Goal: Task Accomplishment & Management: Use online tool/utility

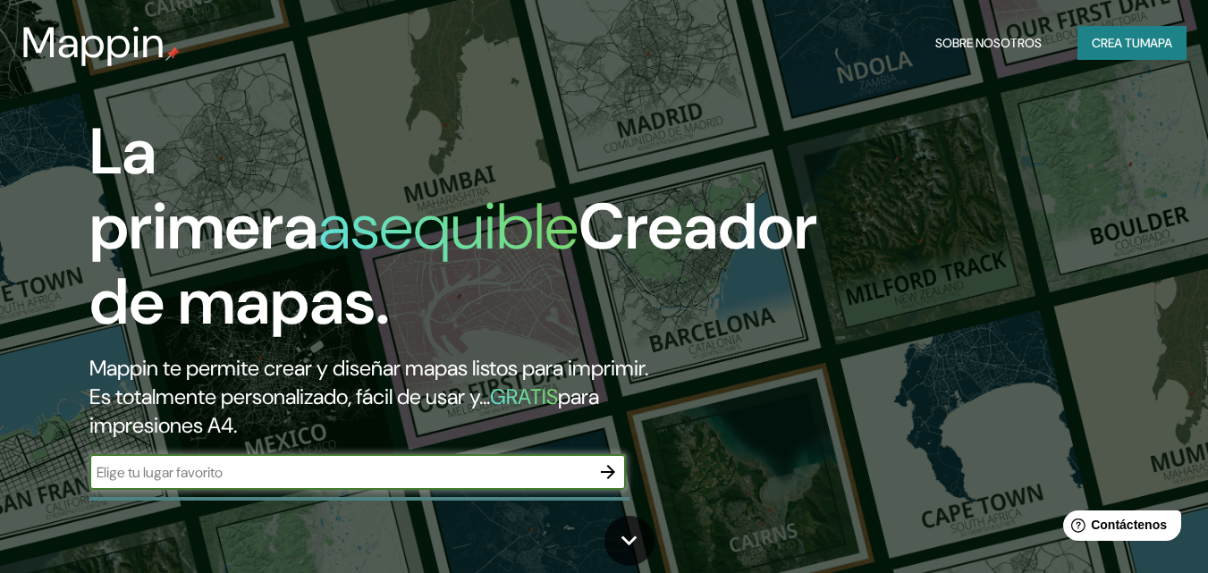
click at [163, 460] on div "​" at bounding box center [357, 472] width 537 height 36
type input "san pedro de cachora"
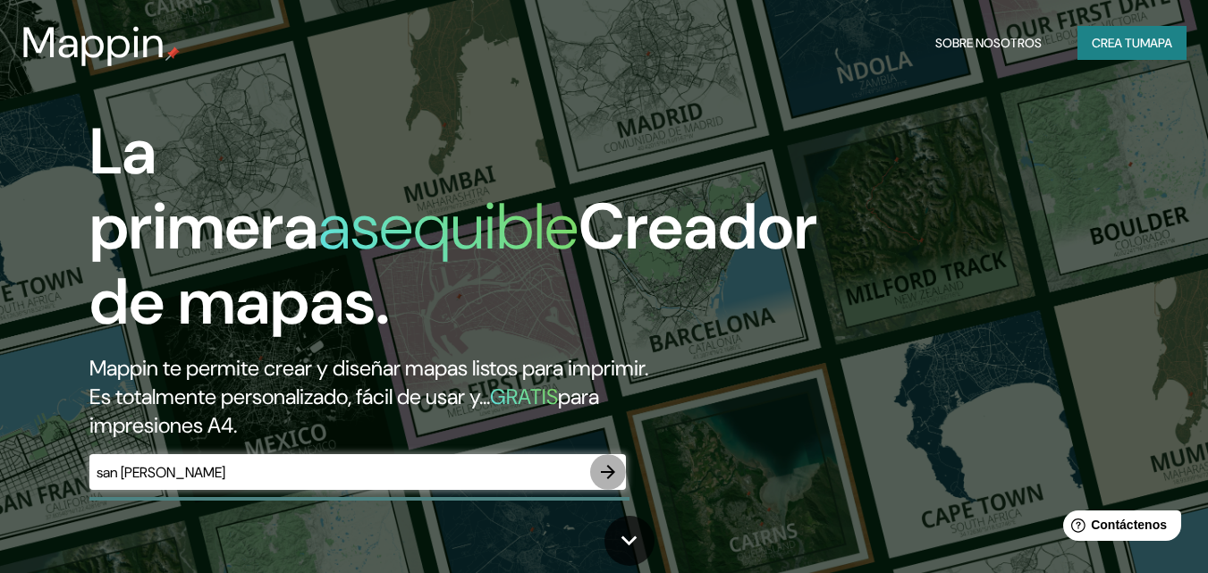
click at [608, 470] on icon "button" at bounding box center [607, 471] width 21 height 21
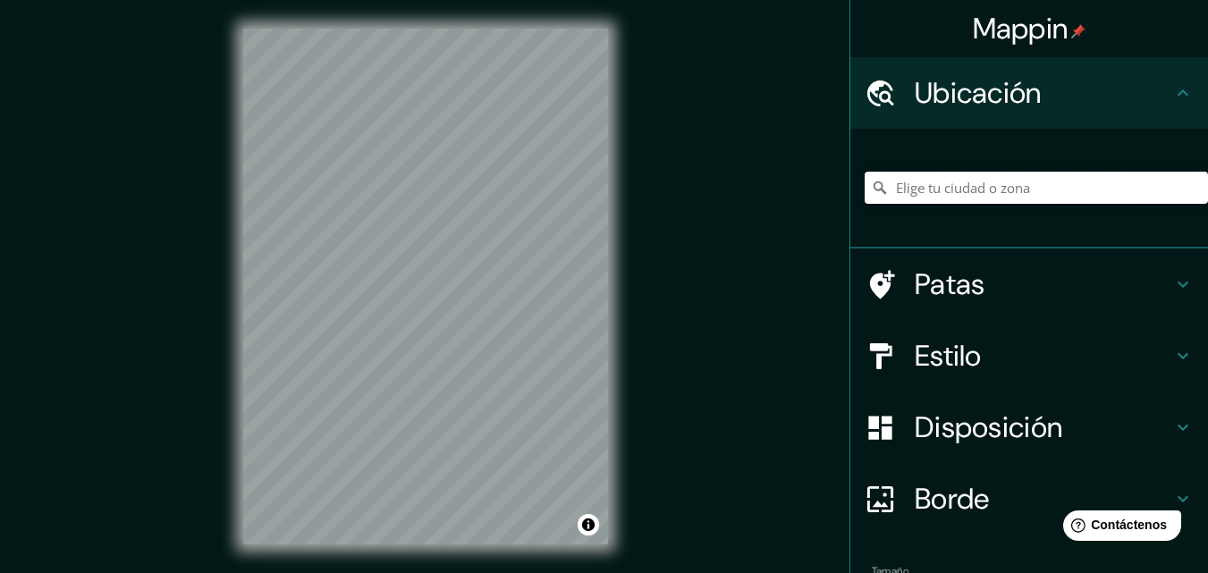
click at [935, 188] on input "Elige tu ciudad o zona" at bounding box center [1036, 188] width 343 height 32
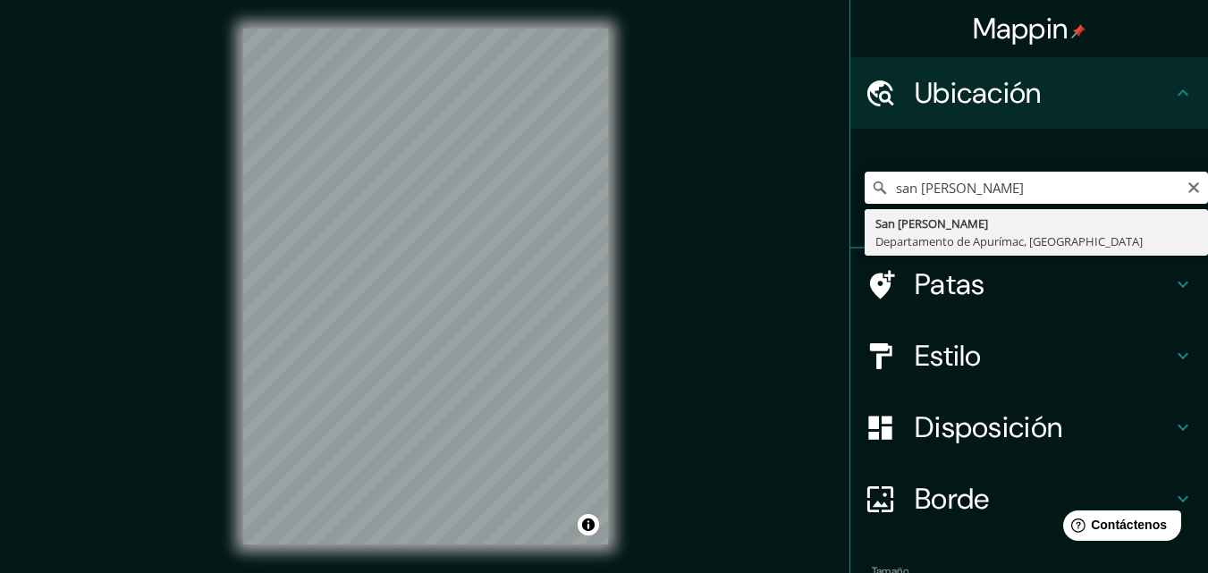
type input "San Pedro De Cachora, Departamento de Apurímac, Perú"
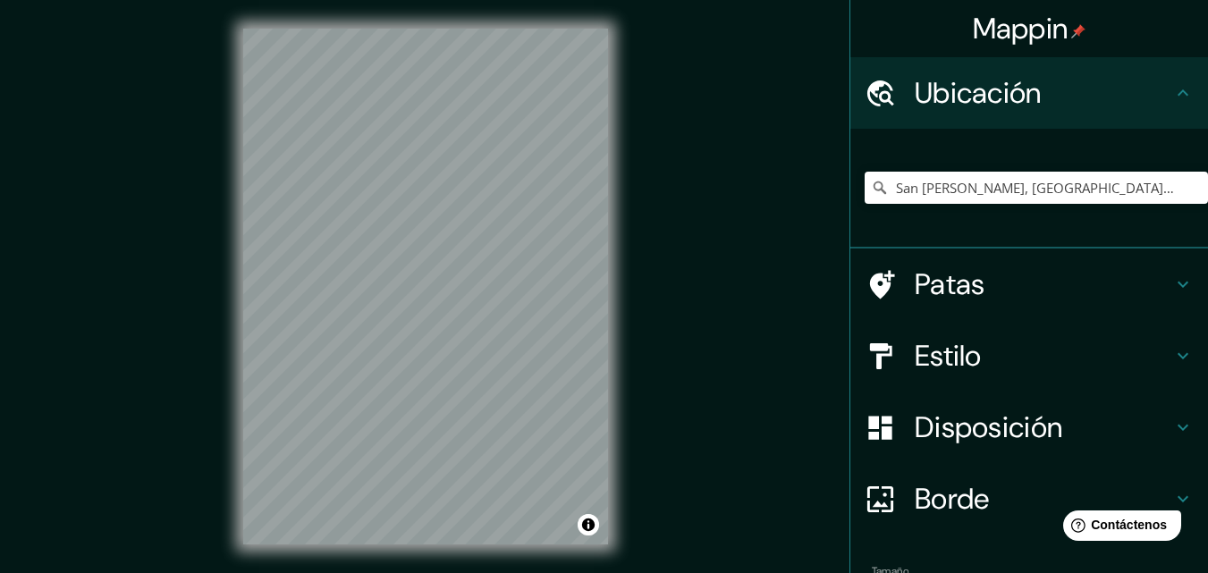
scroll to position [112, 0]
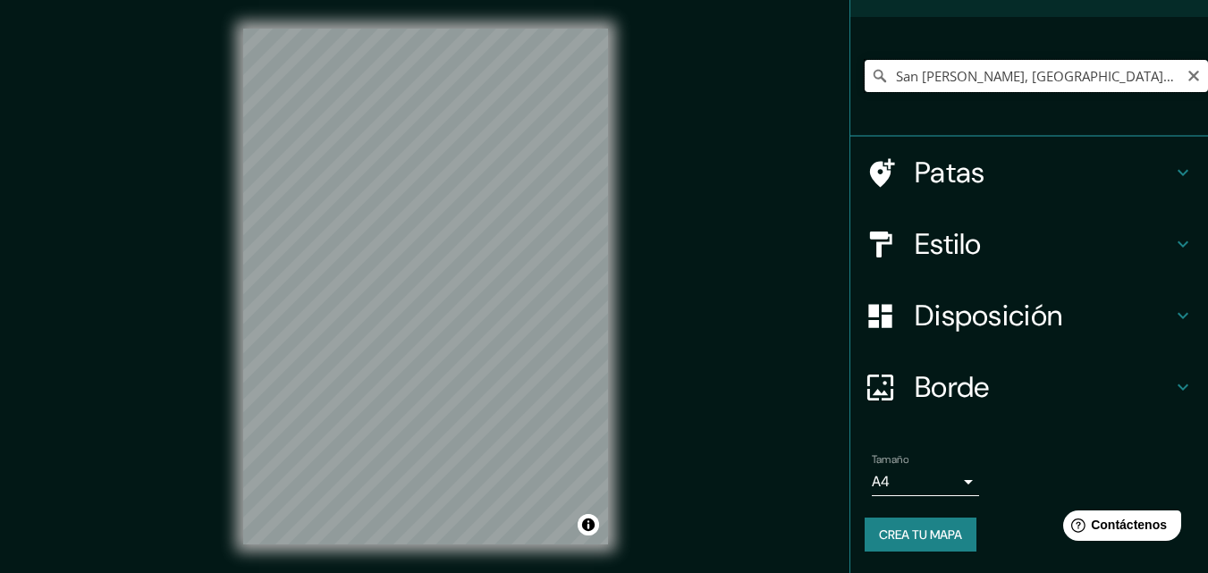
click at [1165, 77] on input "San Pedro De Cachora, Departamento de Apurímac, Perú" at bounding box center [1036, 76] width 343 height 32
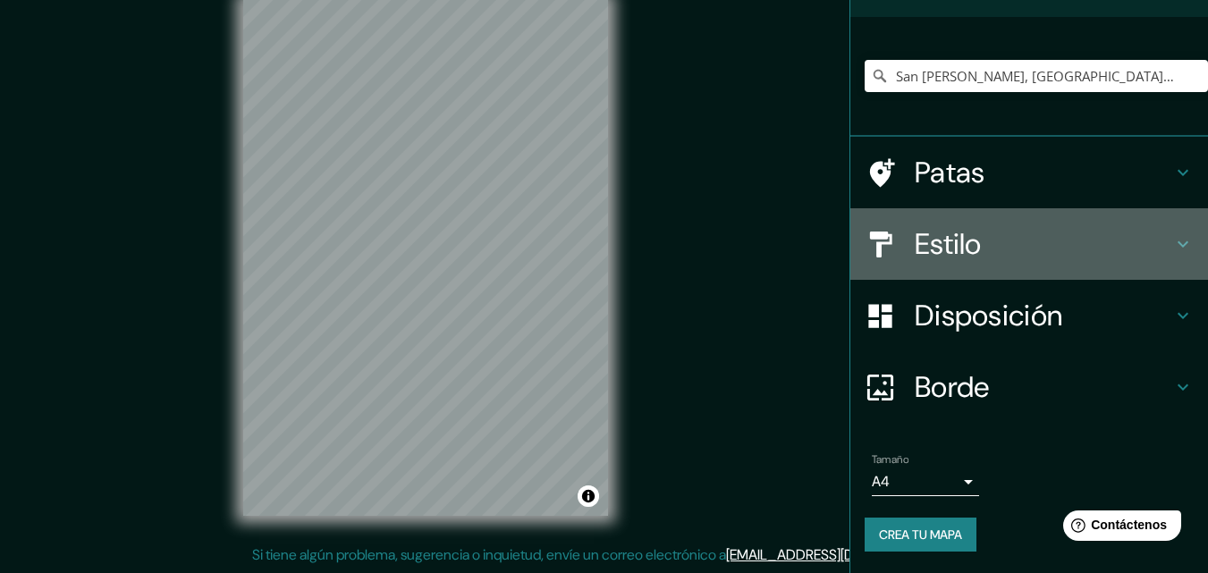
click at [953, 254] on font "Estilo" at bounding box center [948, 244] width 67 height 38
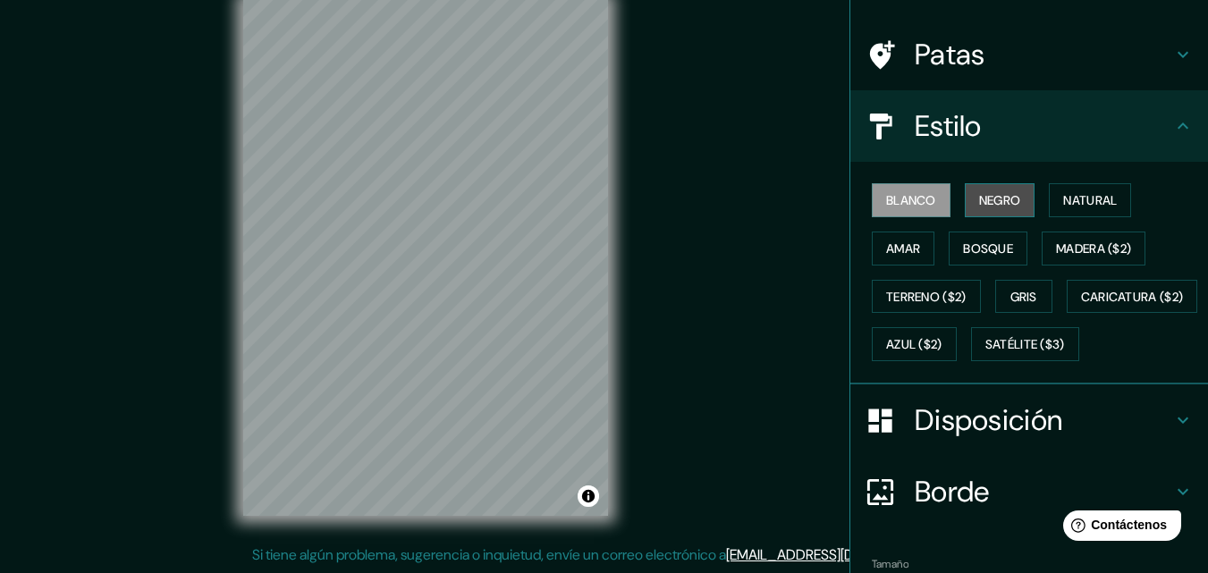
click at [985, 199] on font "Negro" at bounding box center [1000, 200] width 42 height 16
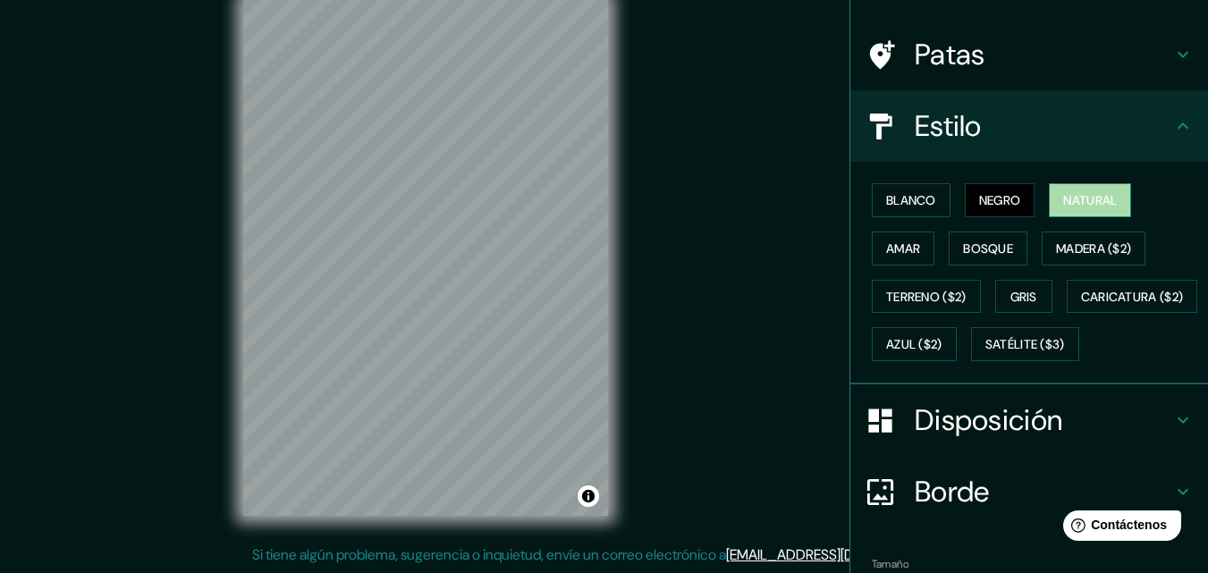
click at [1083, 203] on font "Natural" at bounding box center [1090, 200] width 54 height 16
click at [886, 249] on font "Amar" at bounding box center [903, 249] width 34 height 16
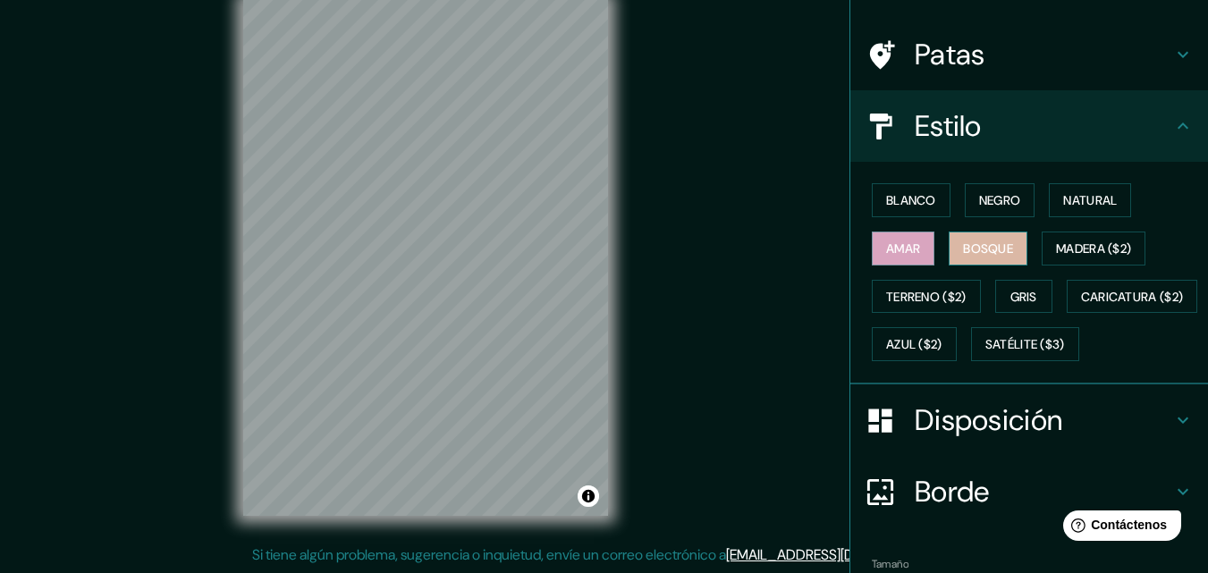
click at [968, 248] on font "Bosque" at bounding box center [988, 249] width 50 height 16
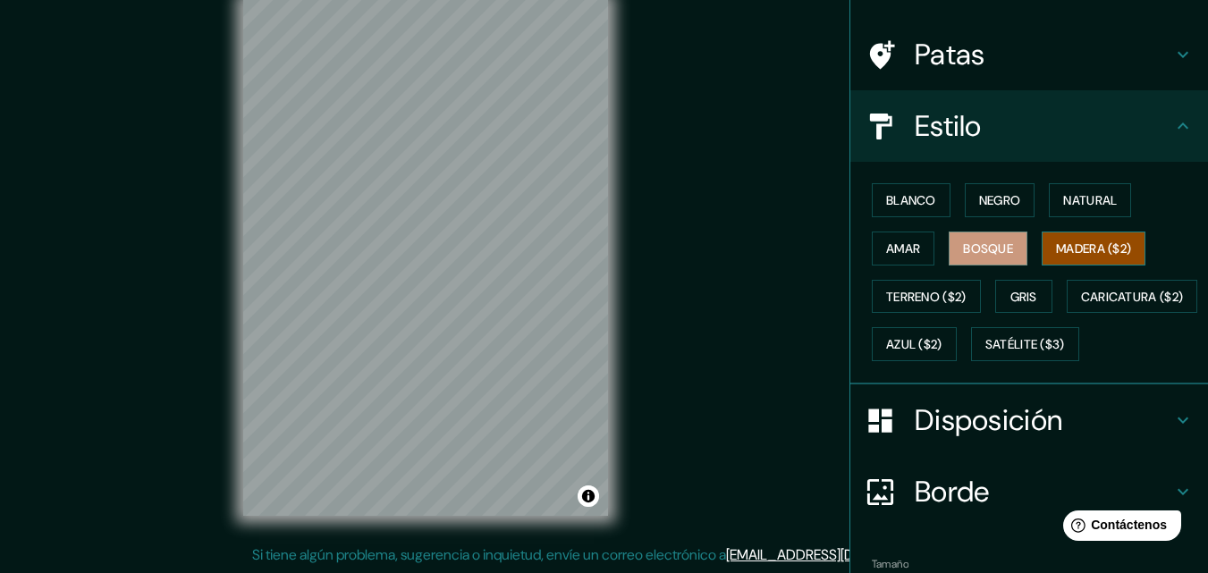
click at [1086, 248] on font "Madera ($2)" at bounding box center [1093, 249] width 75 height 16
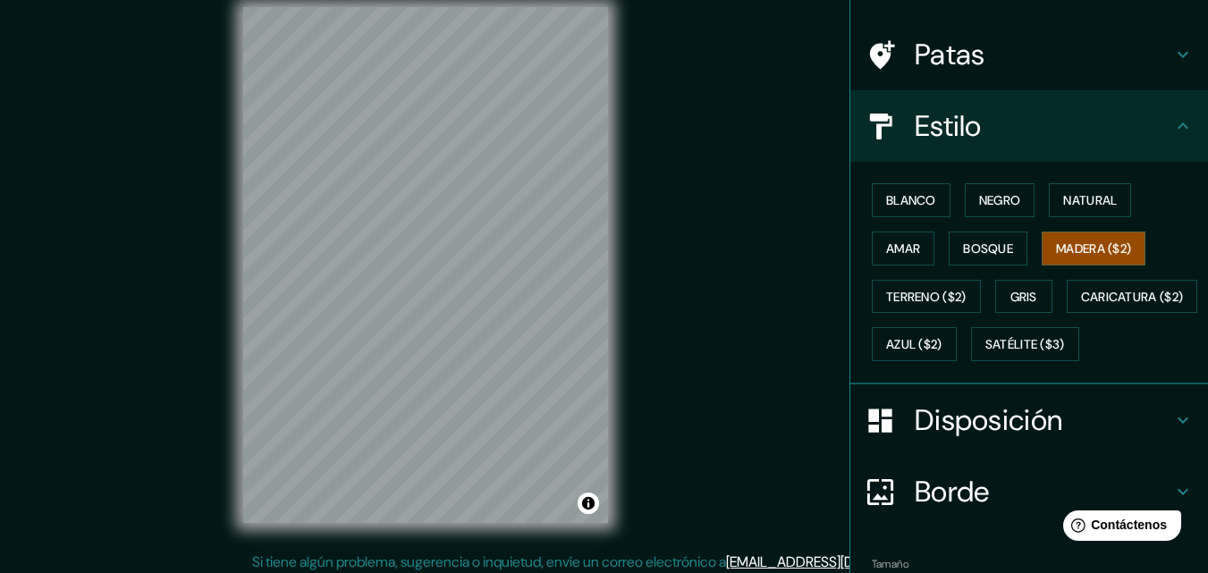
scroll to position [16, 0]
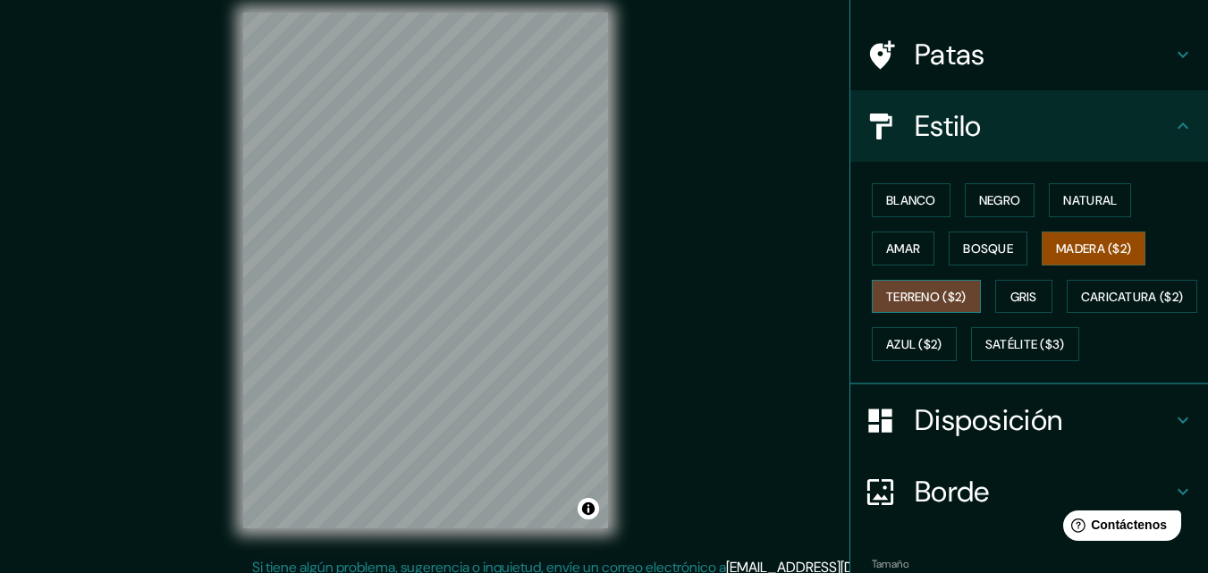
click at [930, 291] on font "Terreno ($2)" at bounding box center [926, 297] width 80 height 16
click at [1011, 294] on font "Gris" at bounding box center [1024, 297] width 27 height 16
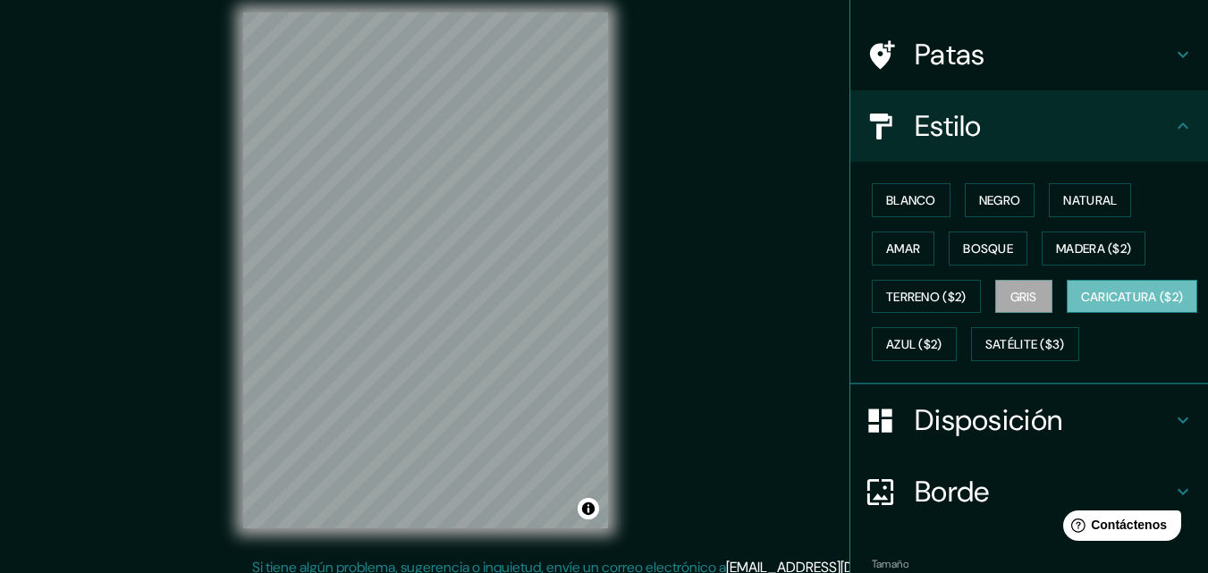
click at [1081, 305] on font "Caricatura ($2)" at bounding box center [1132, 297] width 103 height 16
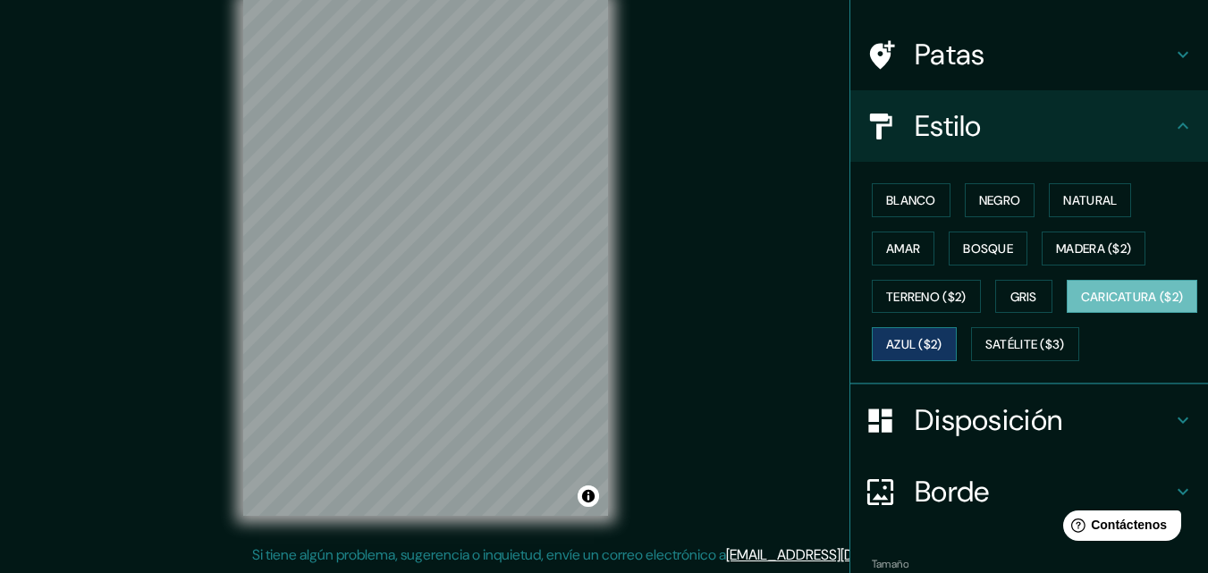
click at [943, 338] on font "Azul ($2)" at bounding box center [914, 345] width 56 height 16
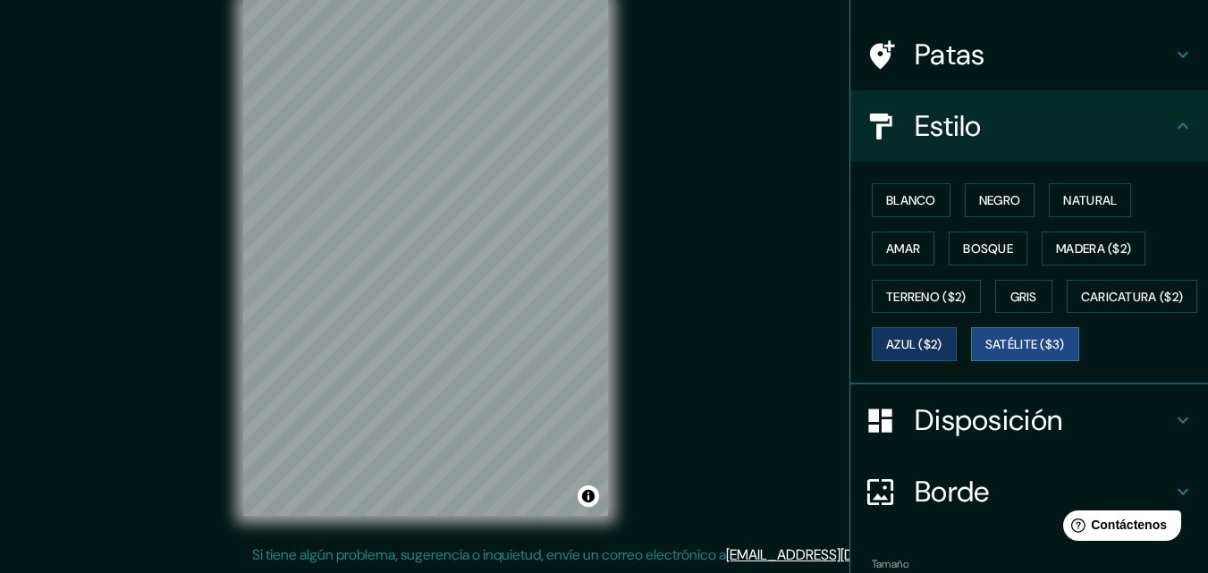
click at [985, 353] on font "Satélite ($3)" at bounding box center [1025, 345] width 80 height 16
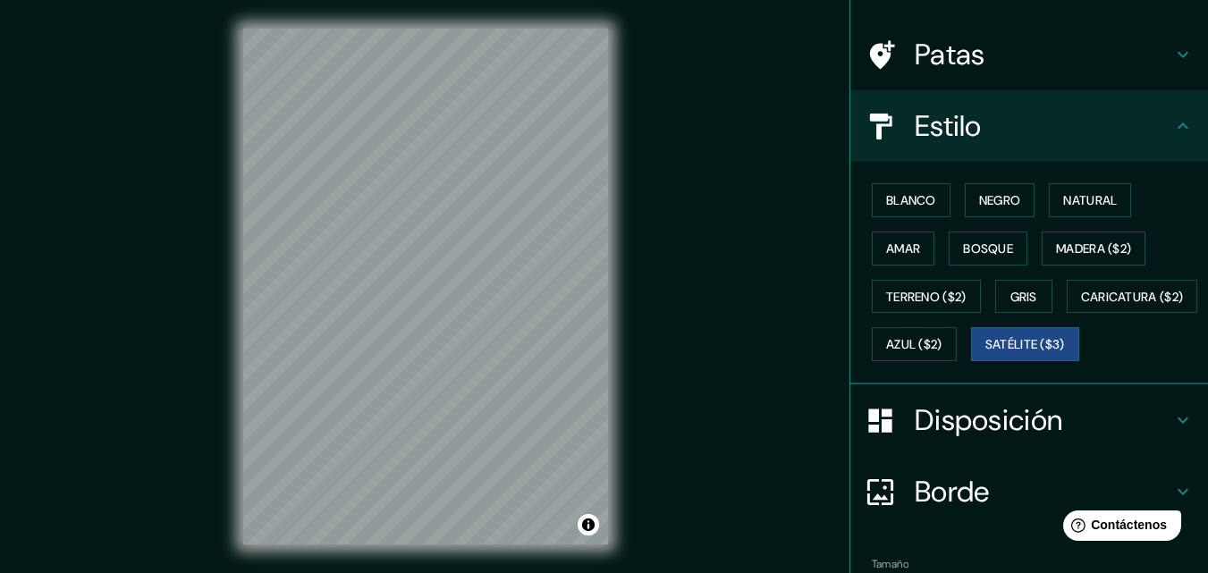
click at [1174, 124] on icon at bounding box center [1182, 125] width 21 height 21
click at [969, 65] on font "Patas" at bounding box center [950, 55] width 71 height 38
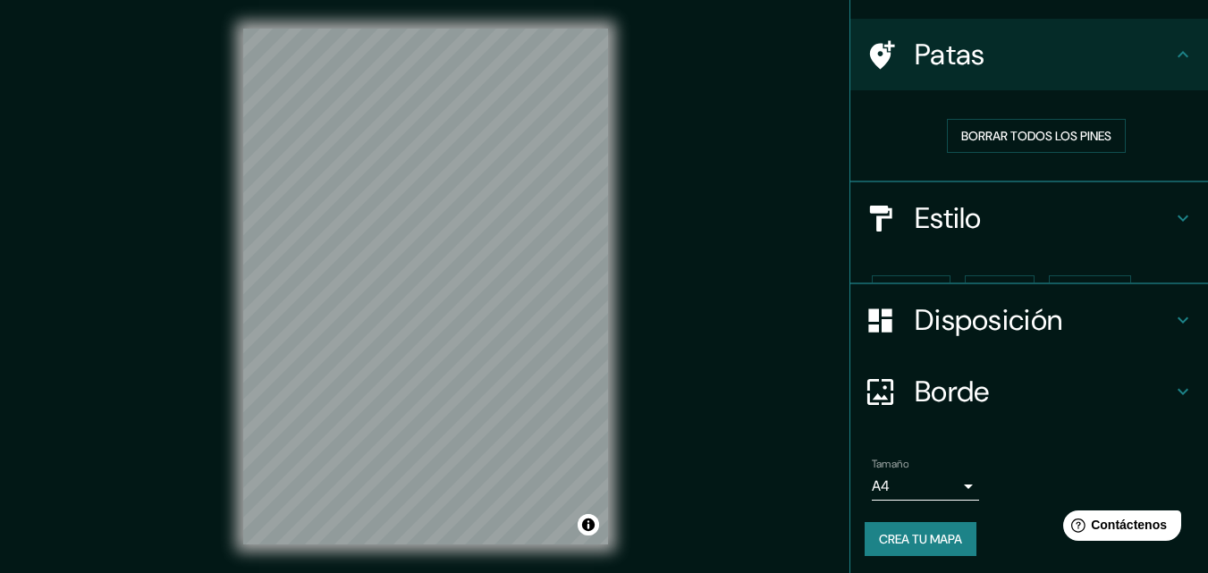
scroll to position [87, 0]
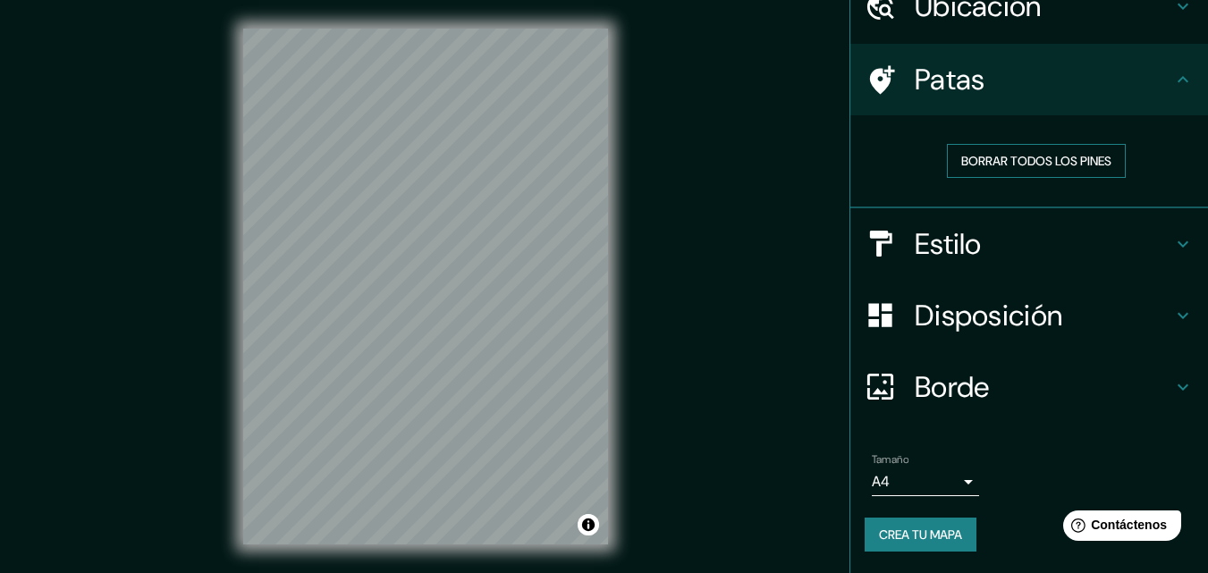
click at [1015, 165] on font "Borrar todos los pines" at bounding box center [1036, 161] width 150 height 16
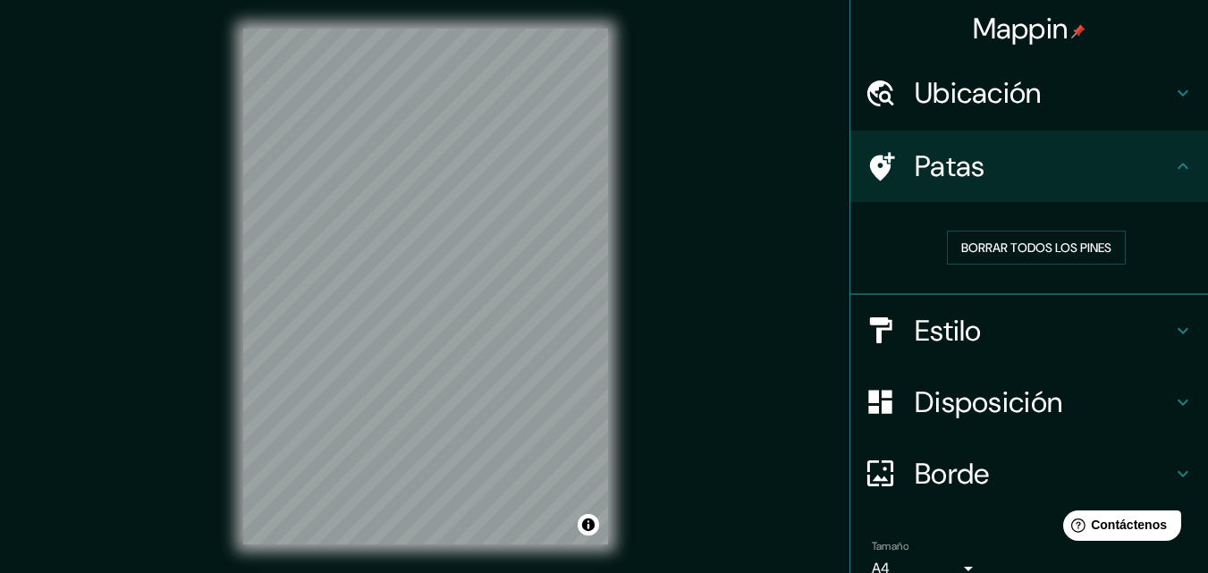
click at [986, 94] on font "Ubicación" at bounding box center [978, 93] width 127 height 38
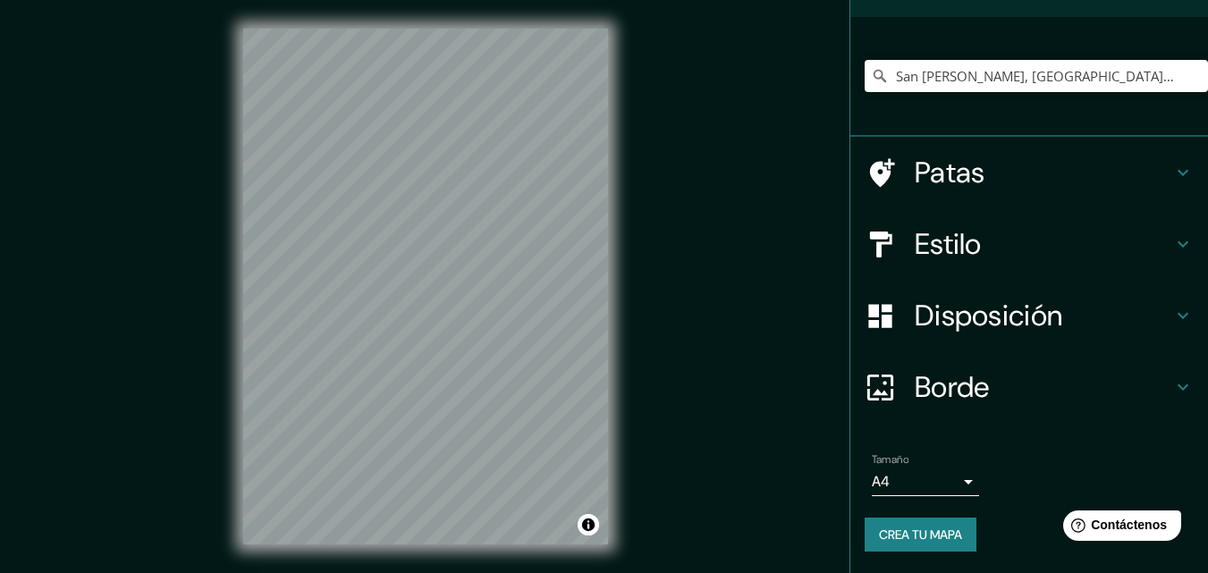
click at [965, 322] on font "Disposición" at bounding box center [989, 316] width 148 height 38
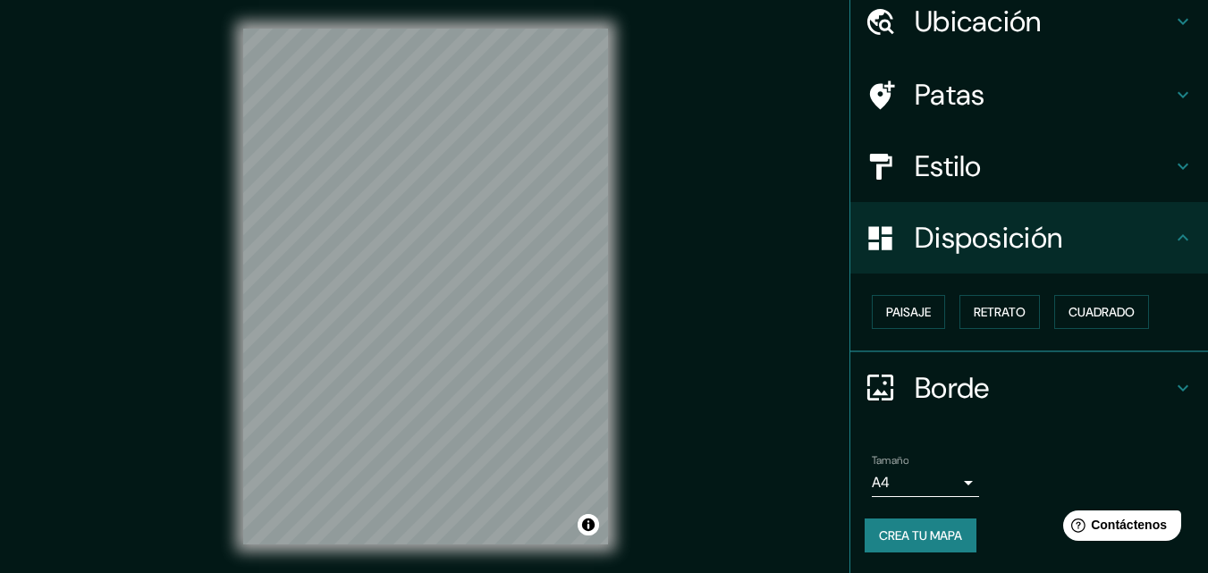
scroll to position [72, 0]
click at [904, 311] on font "Paisaje" at bounding box center [908, 311] width 45 height 16
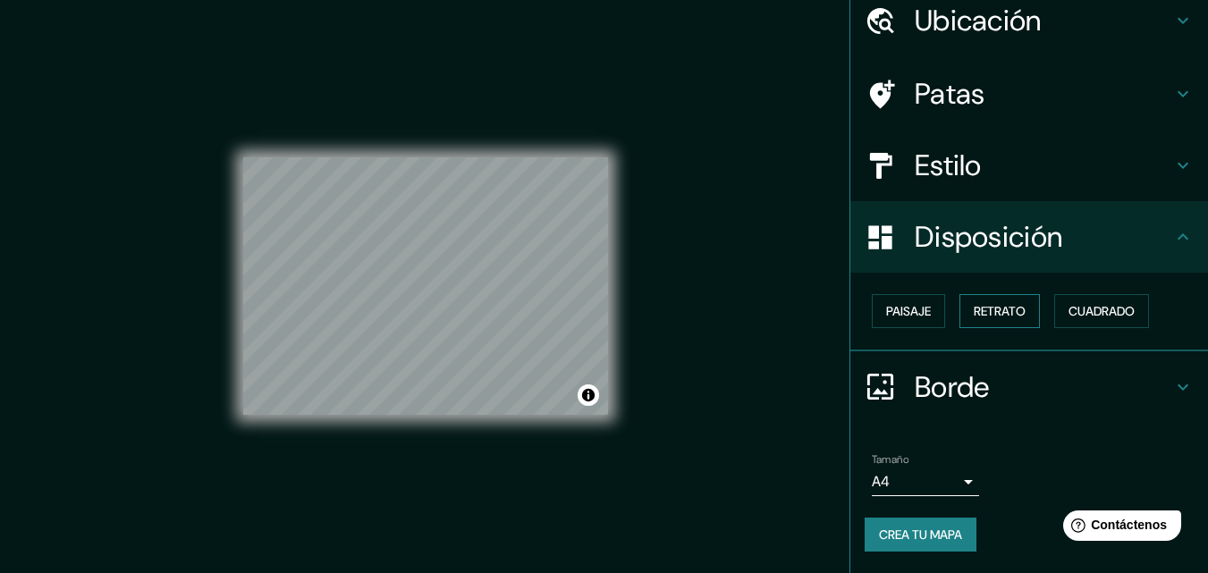
click at [974, 307] on font "Retrato" at bounding box center [1000, 311] width 52 height 16
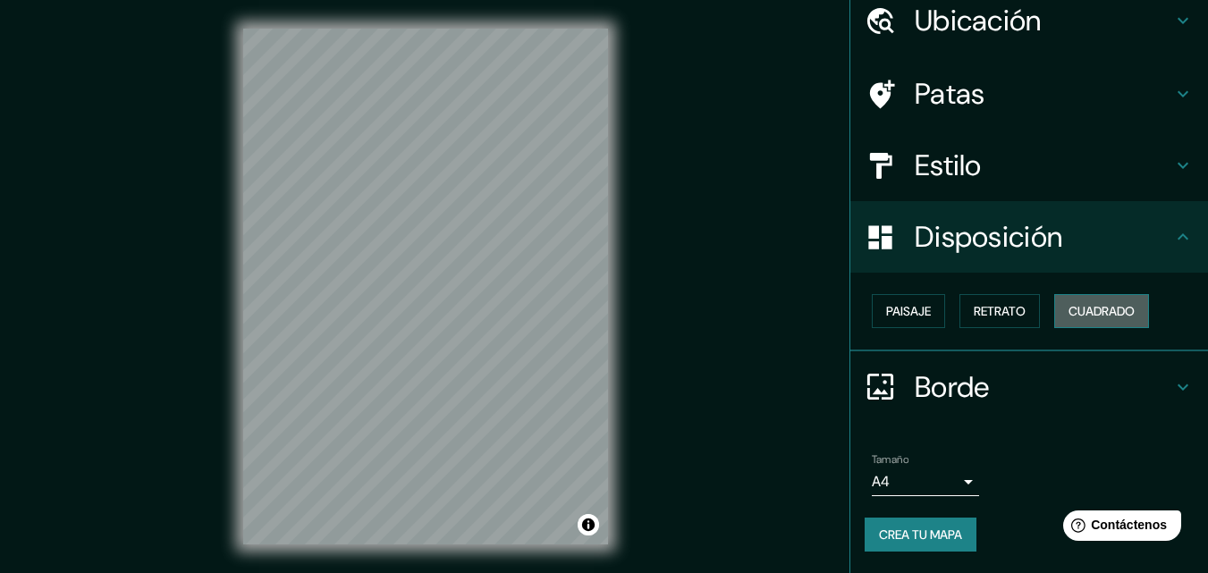
click at [1091, 299] on button "Cuadrado" at bounding box center [1101, 311] width 95 height 34
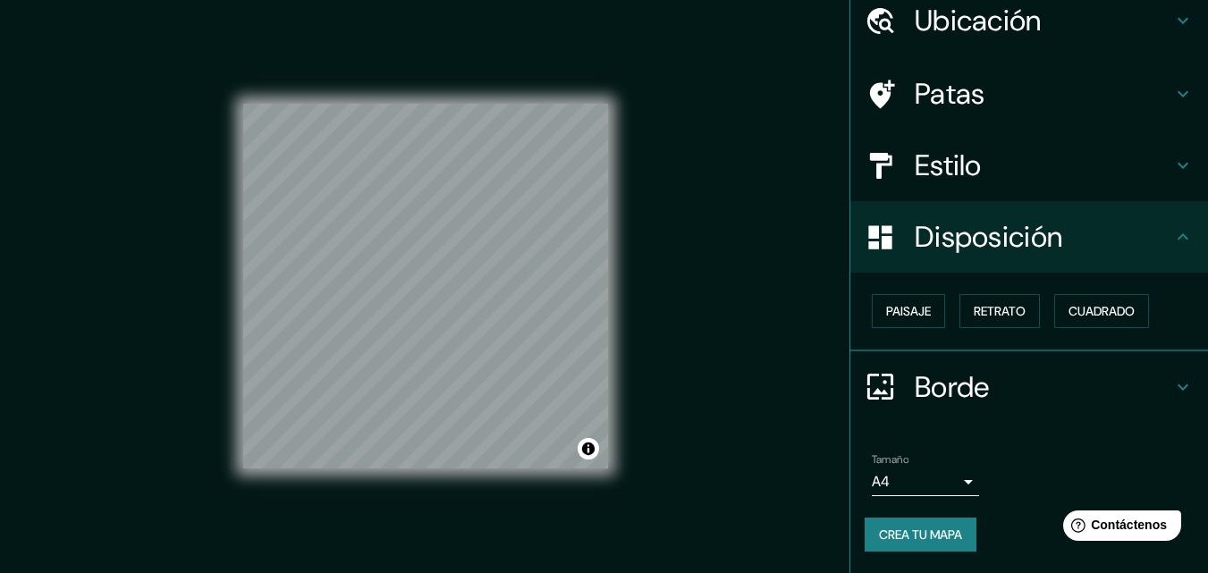
click at [1178, 388] on icon at bounding box center [1183, 387] width 11 height 6
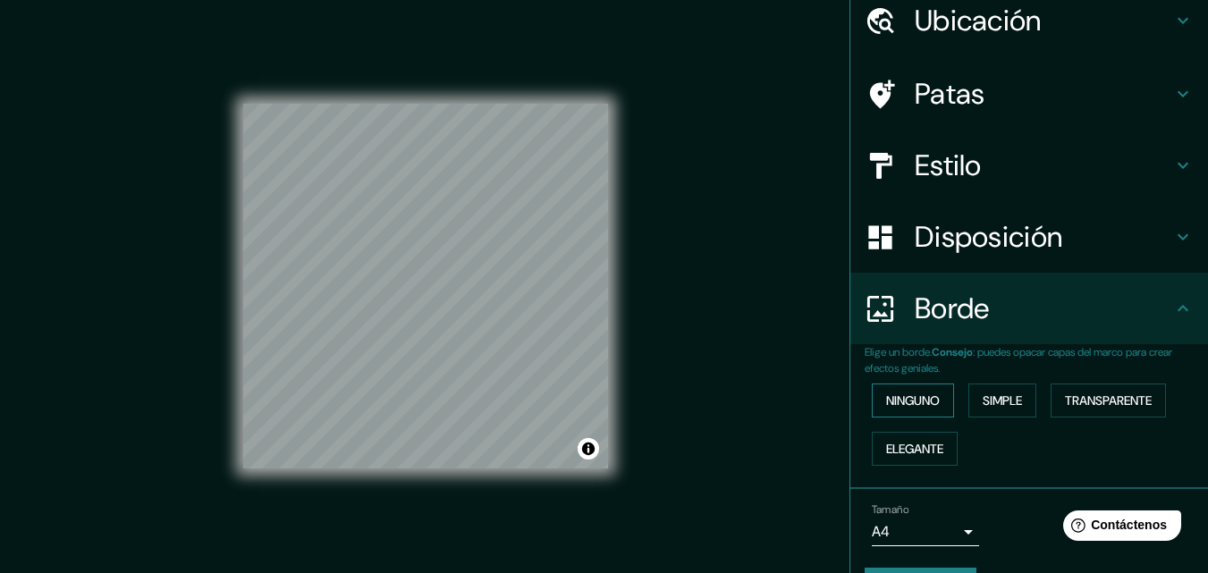
click at [923, 404] on font "Ninguno" at bounding box center [913, 401] width 54 height 16
click at [1006, 399] on font "Simple" at bounding box center [1002, 401] width 39 height 16
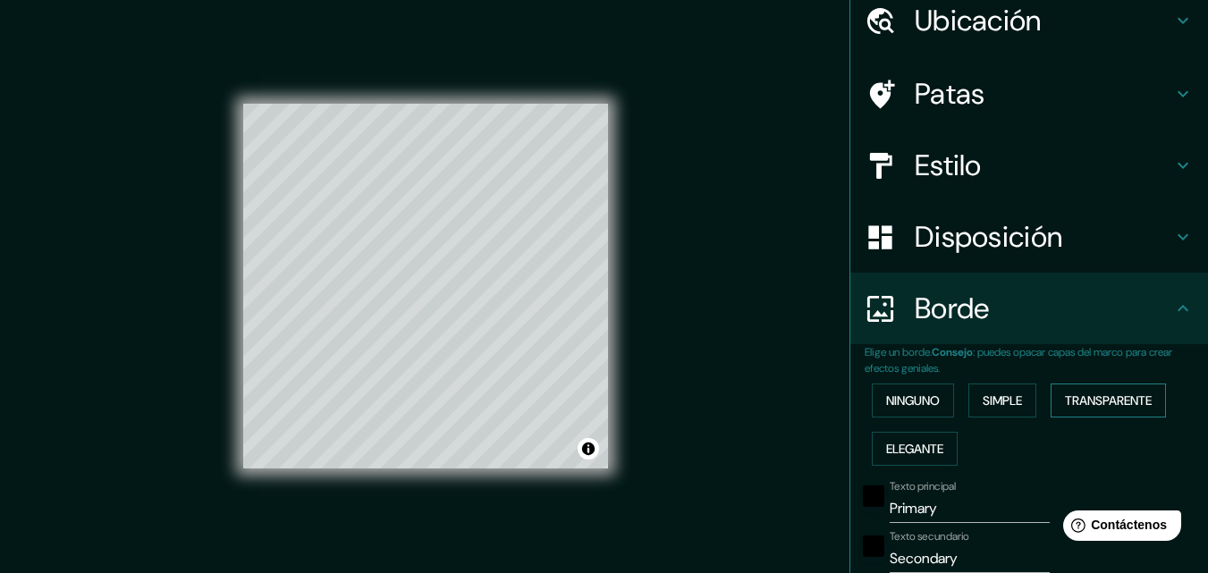
click at [1087, 402] on font "Transparente" at bounding box center [1108, 401] width 87 height 16
click at [925, 446] on font "Elegante" at bounding box center [914, 449] width 57 height 16
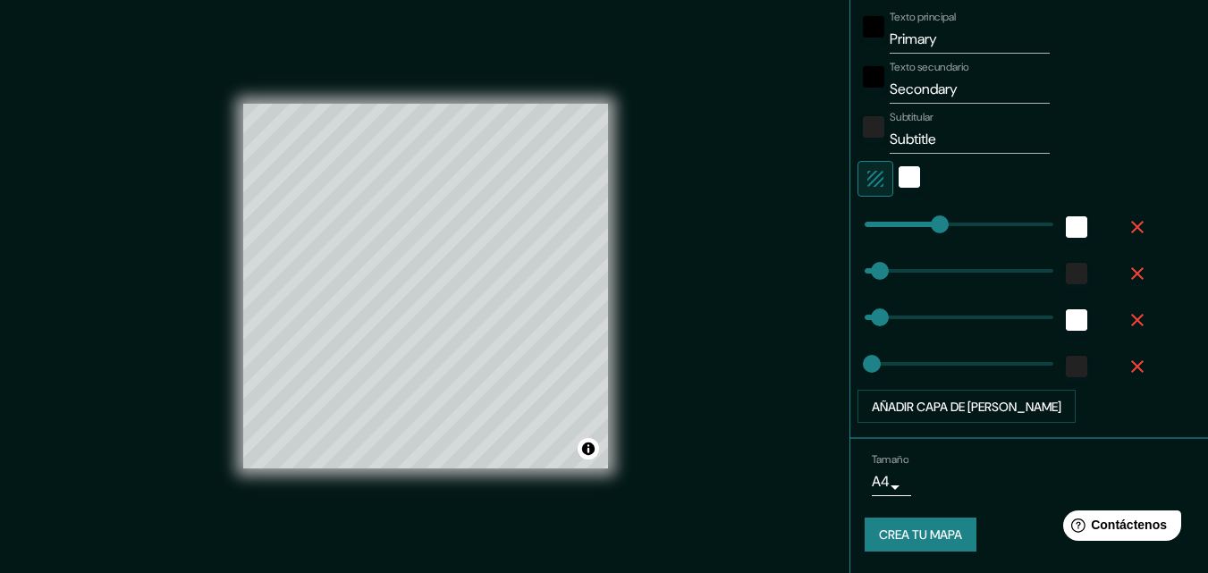
scroll to position [29, 0]
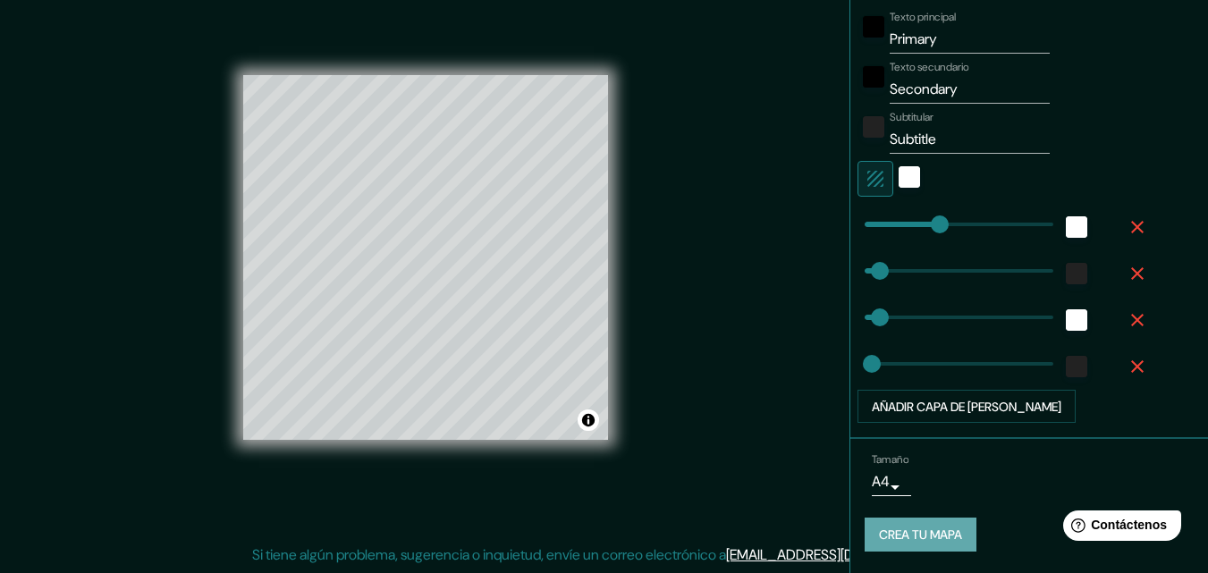
click at [890, 540] on font "Crea tu mapa" at bounding box center [920, 536] width 83 height 16
type input "163"
